Goal: Task Accomplishment & Management: Manage account settings

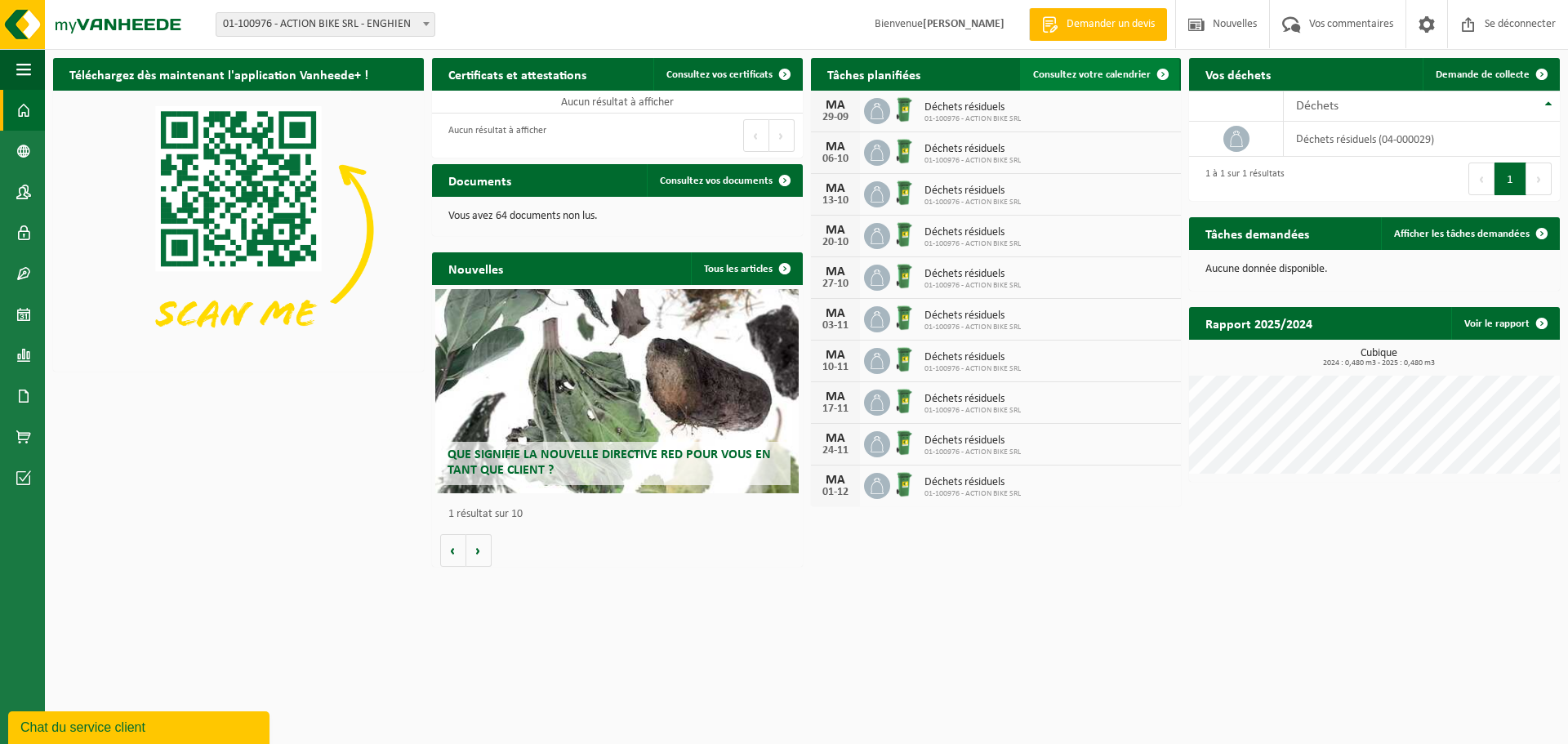
click at [1086, 84] on link "Consultez votre calendrier" at bounding box center [1100, 75] width 159 height 33
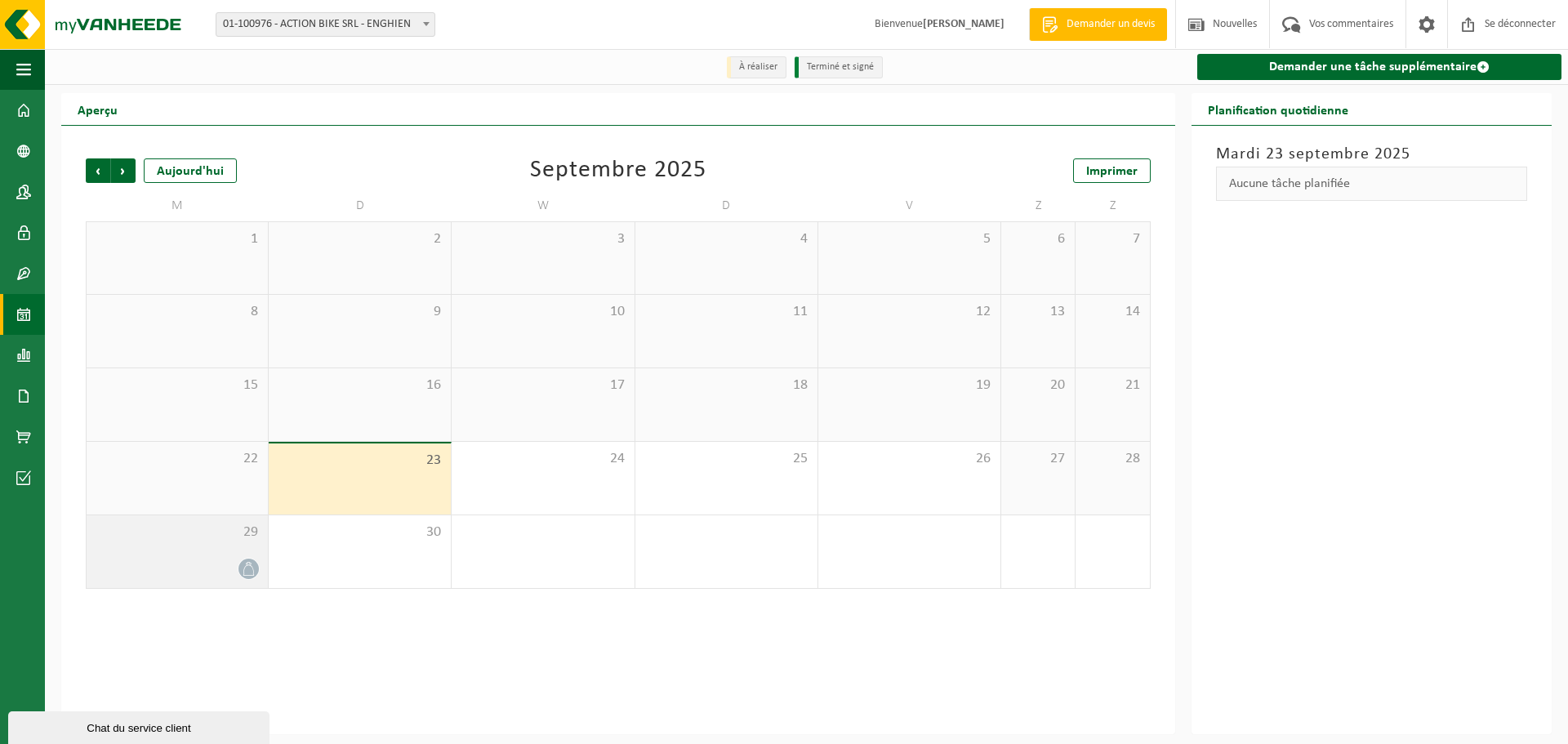
click at [234, 551] on div "29" at bounding box center [177, 552] width 182 height 73
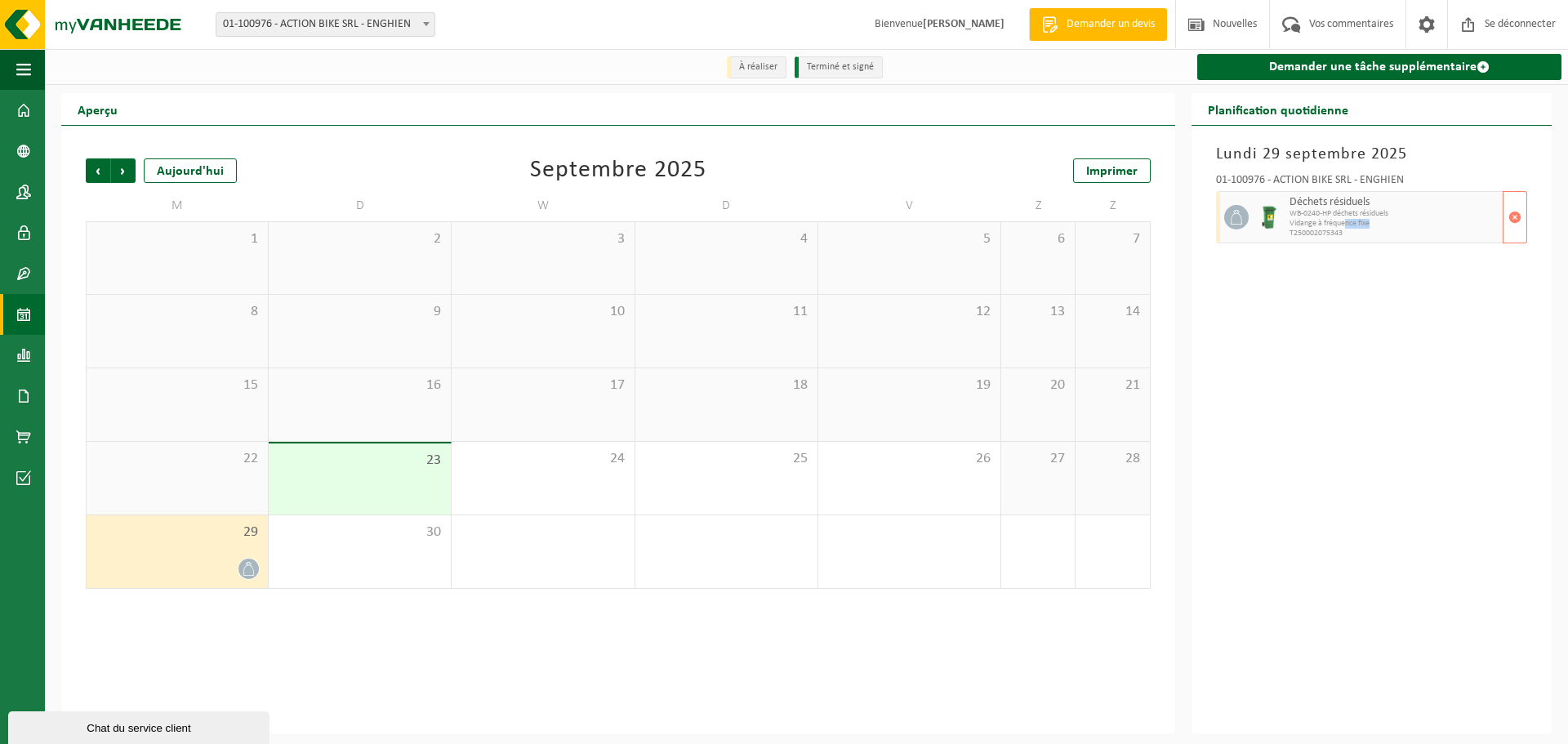
drag, startPoint x: 1351, startPoint y: 225, endPoint x: 1427, endPoint y: 225, distance: 76.0
click at [1427, 225] on span "Vidange à fréquence fixe" at bounding box center [1394, 223] width 209 height 10
click at [1512, 223] on span "button" at bounding box center [1515, 218] width 13 height 33
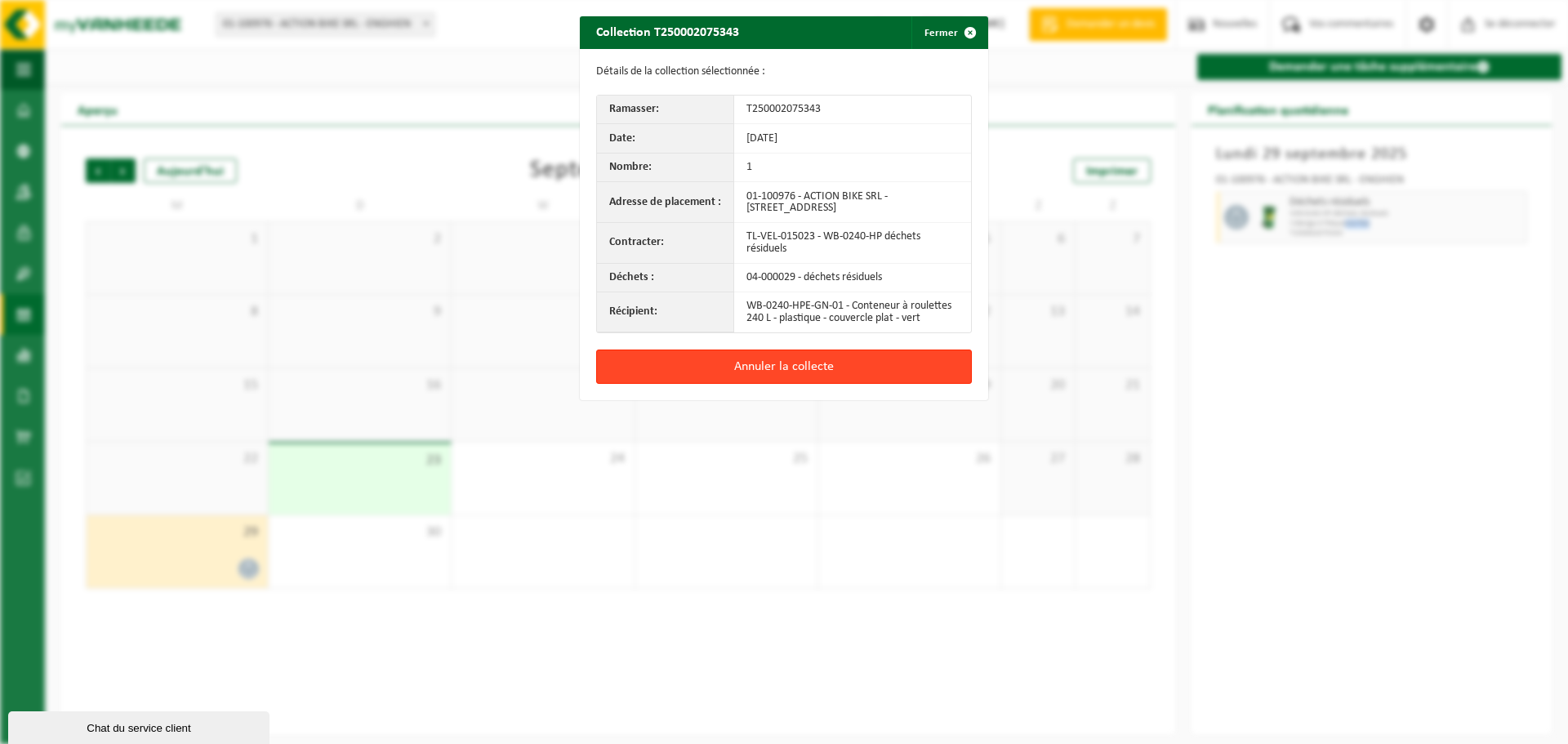
click at [834, 361] on button "Annuler la collecte" at bounding box center [784, 366] width 376 height 34
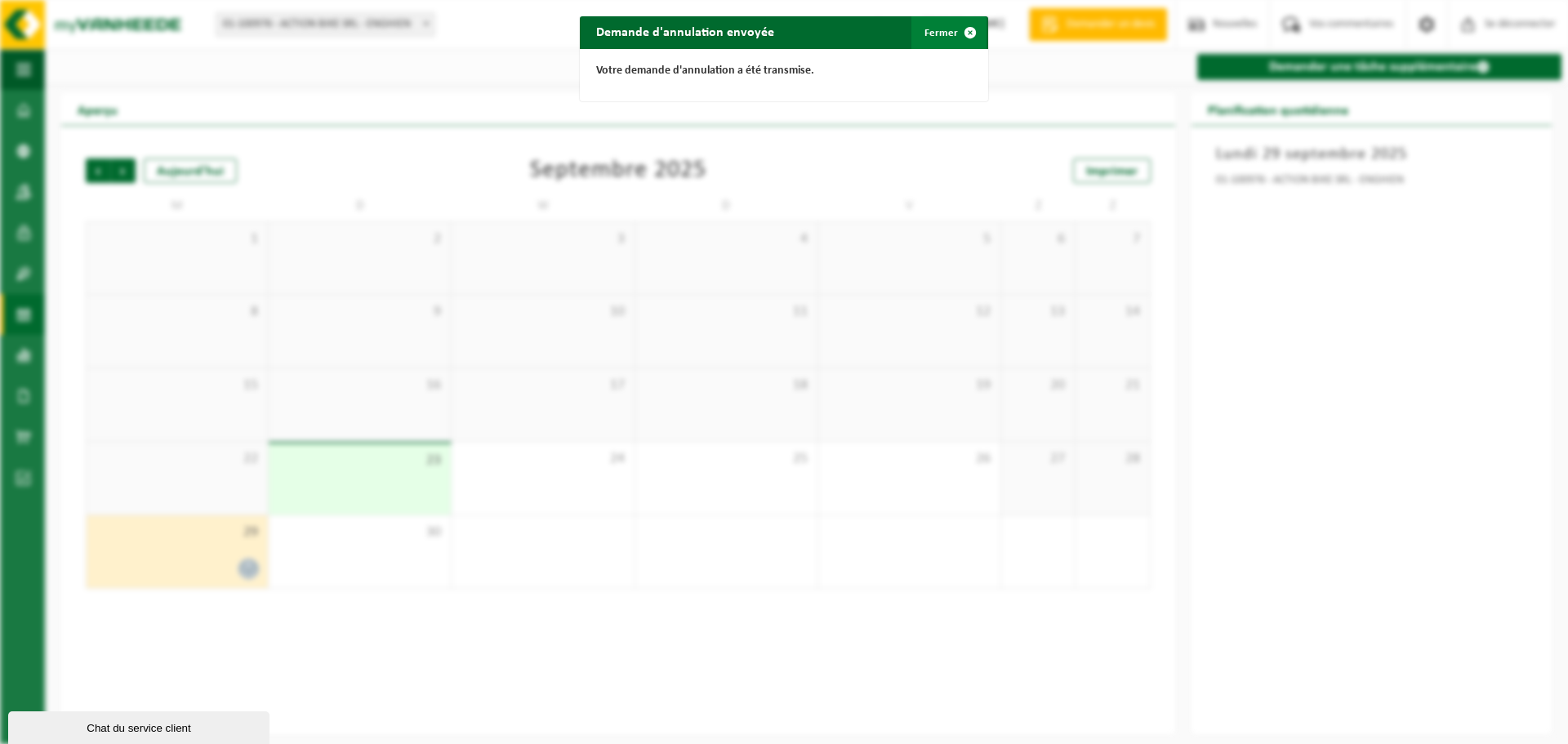
click at [925, 38] on font "Fermer" at bounding box center [941, 33] width 33 height 11
